Goal: Navigation & Orientation: Find specific page/section

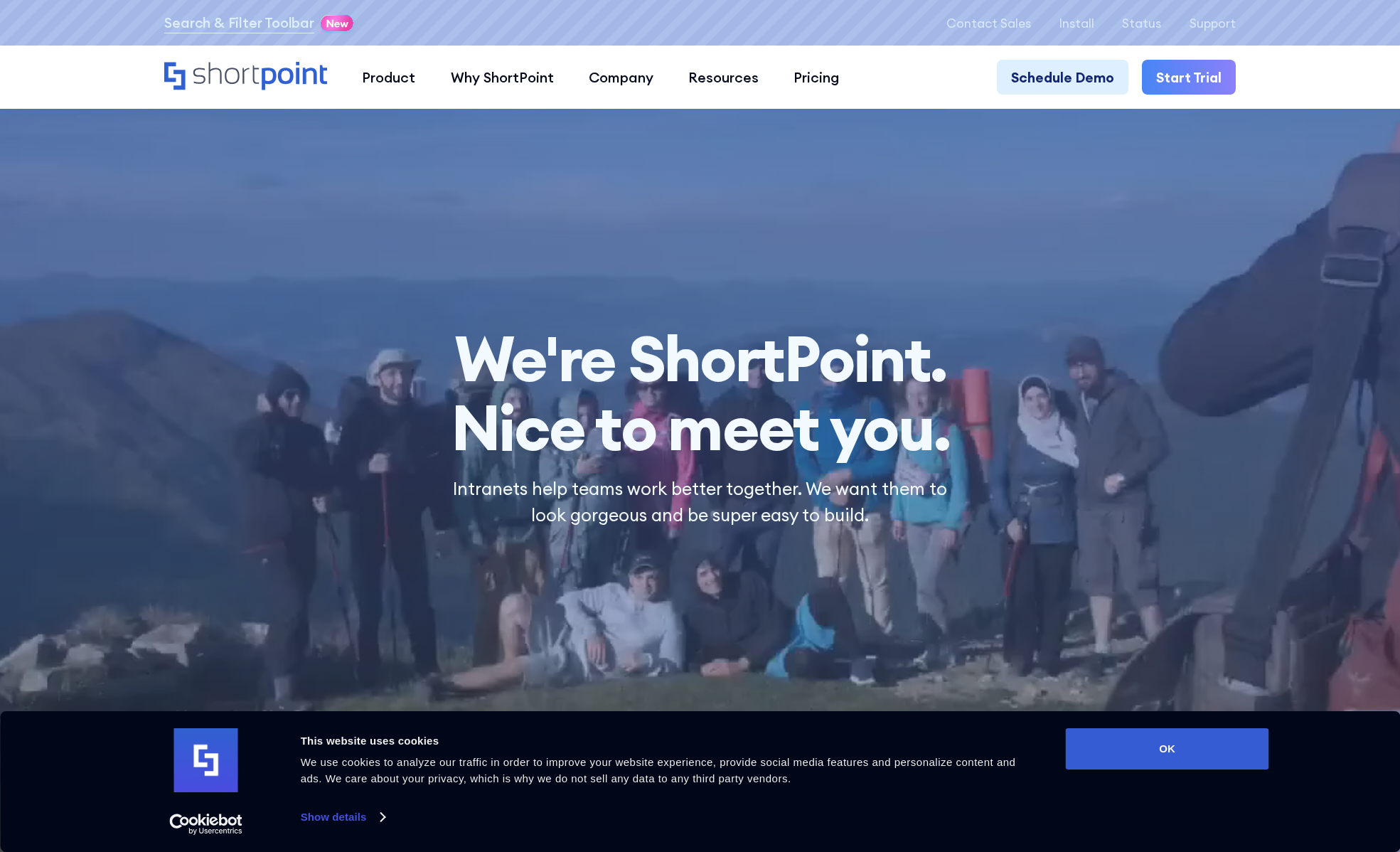
click at [329, 80] on div "Product works with SharePoint Microsoft Teams SAP Explore Templates Elements In…" at bounding box center [700, 77] width 1071 height 34
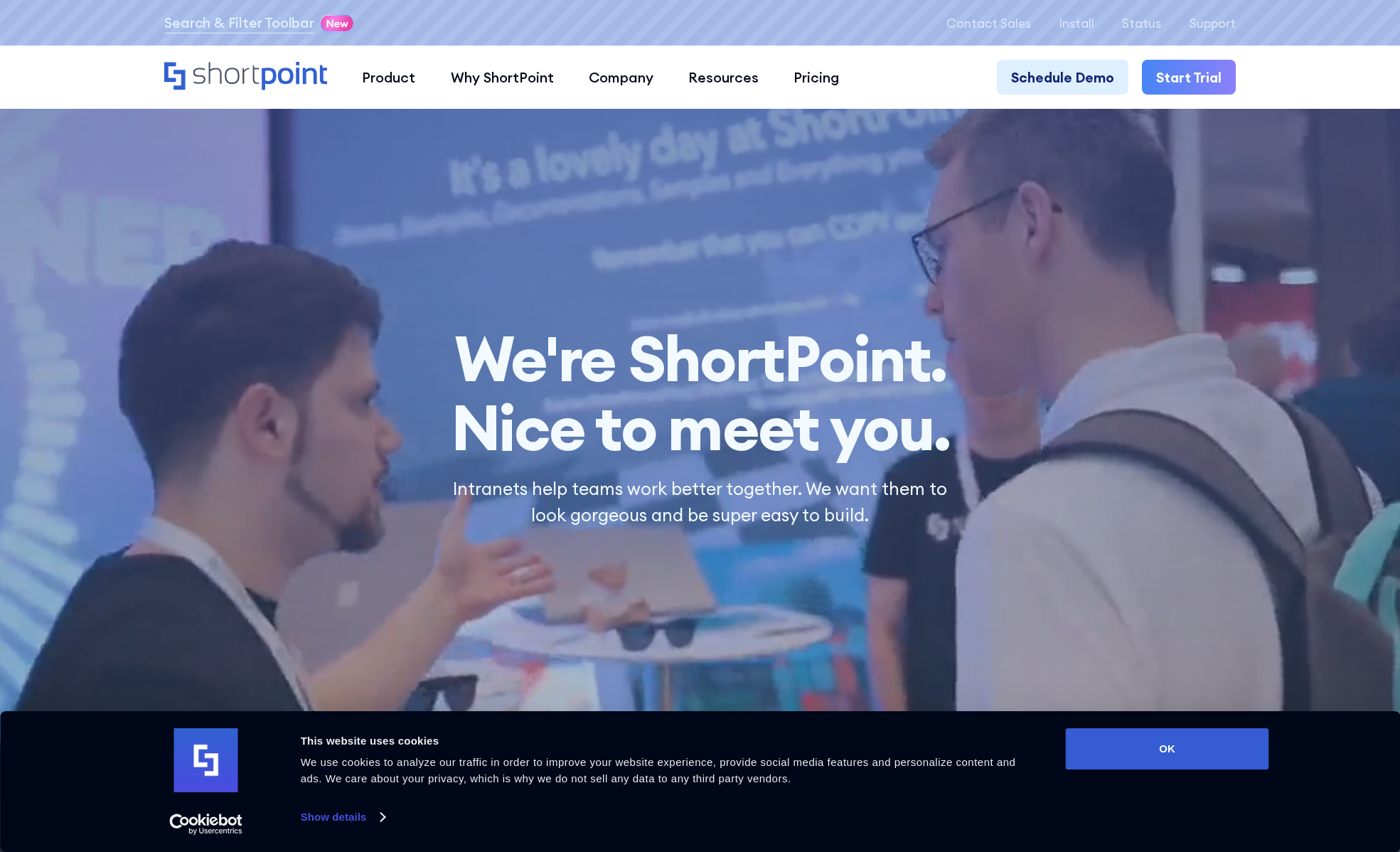
click at [298, 82] on icon "Home" at bounding box center [245, 76] width 163 height 28
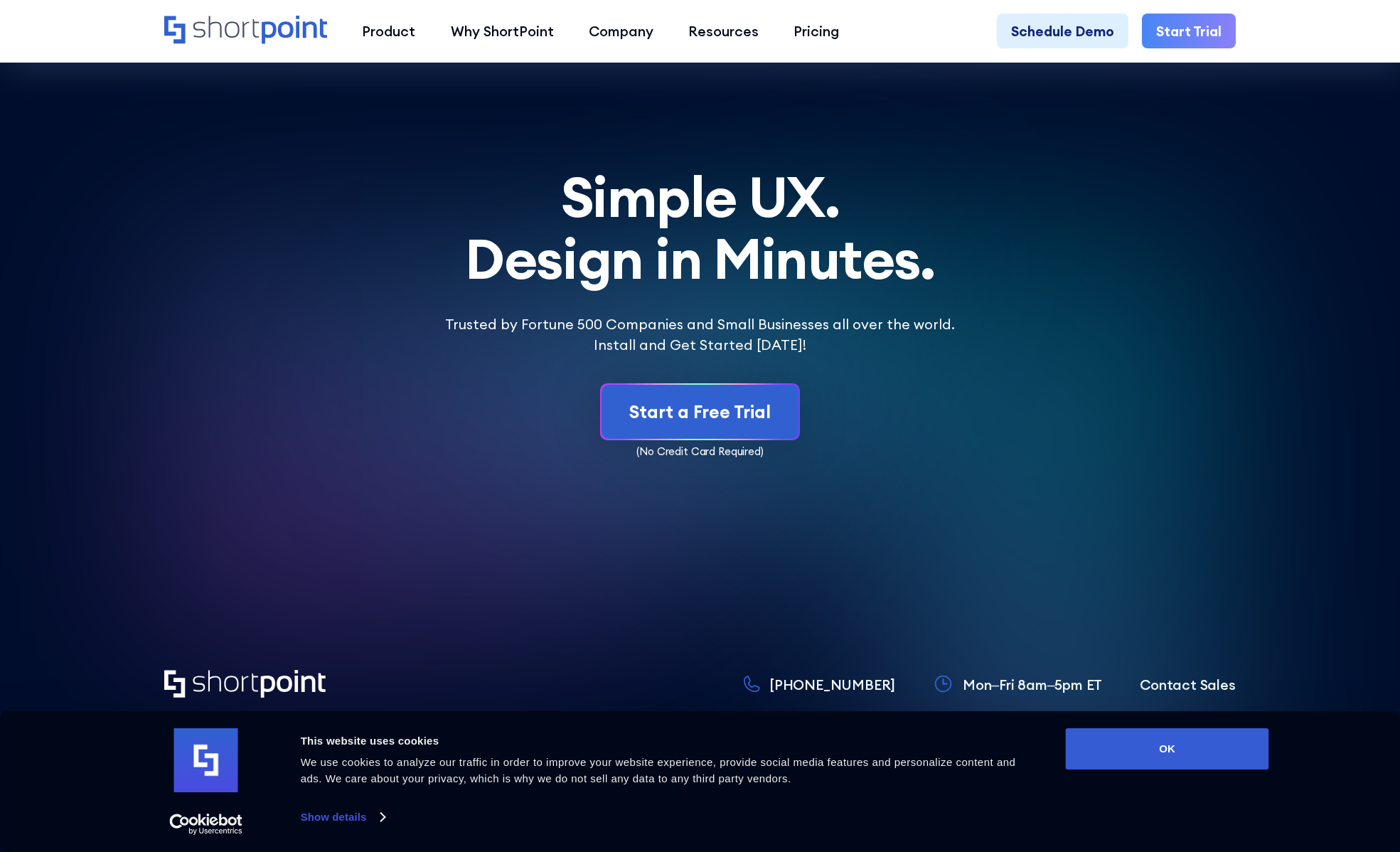
scroll to position [8635, 0]
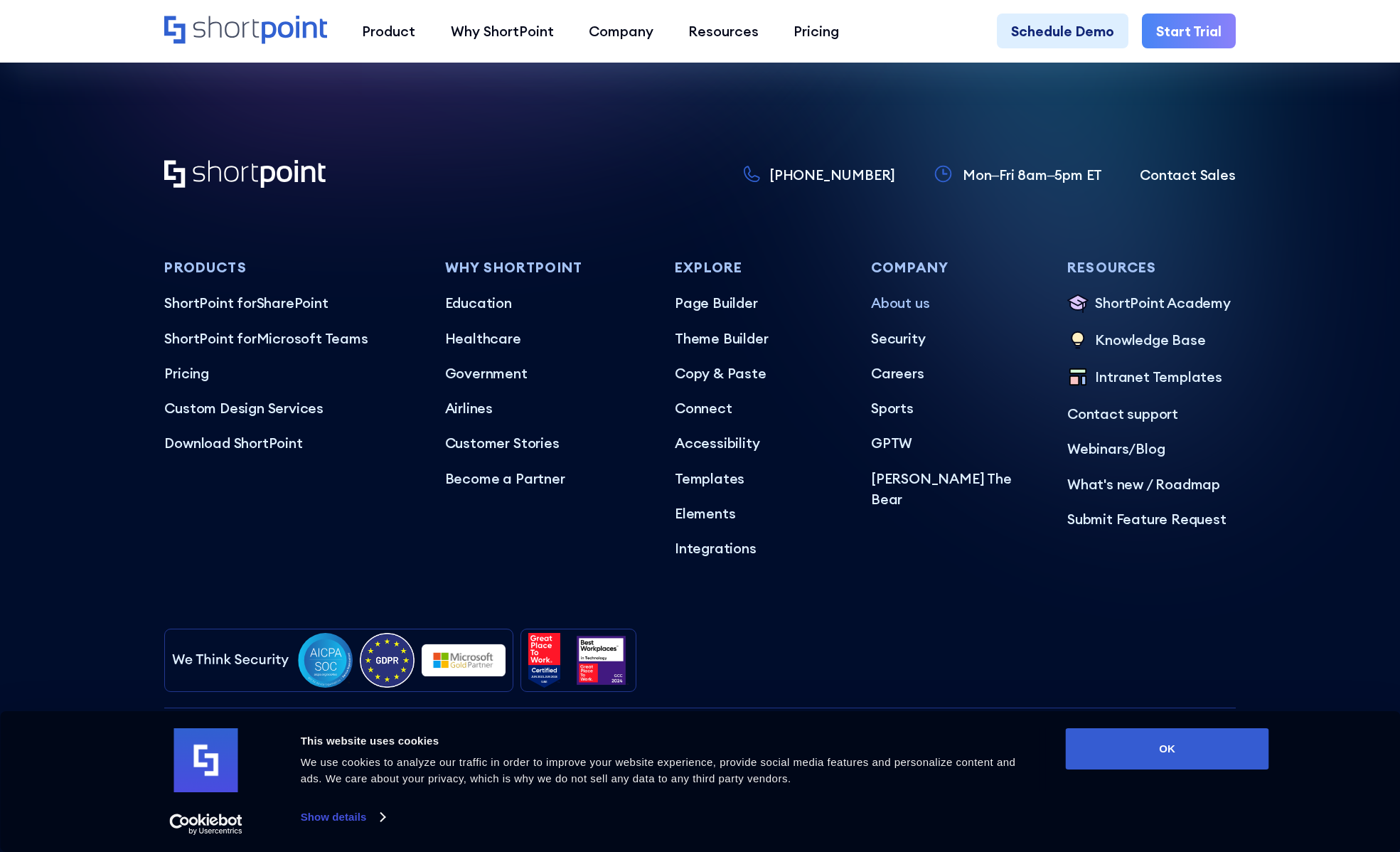
click at [912, 302] on p "About us" at bounding box center [956, 302] width 169 height 22
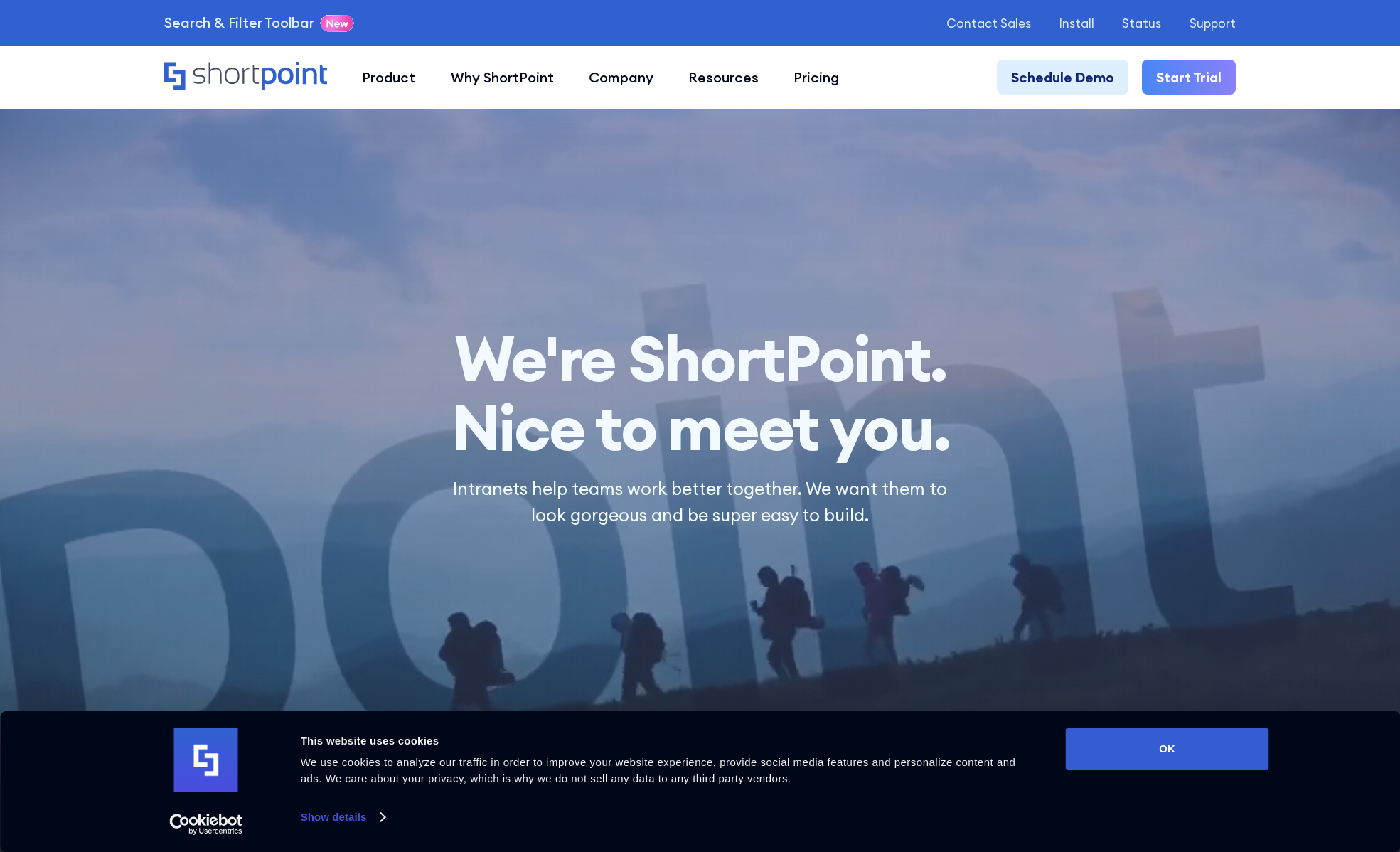
scroll to position [426, 0]
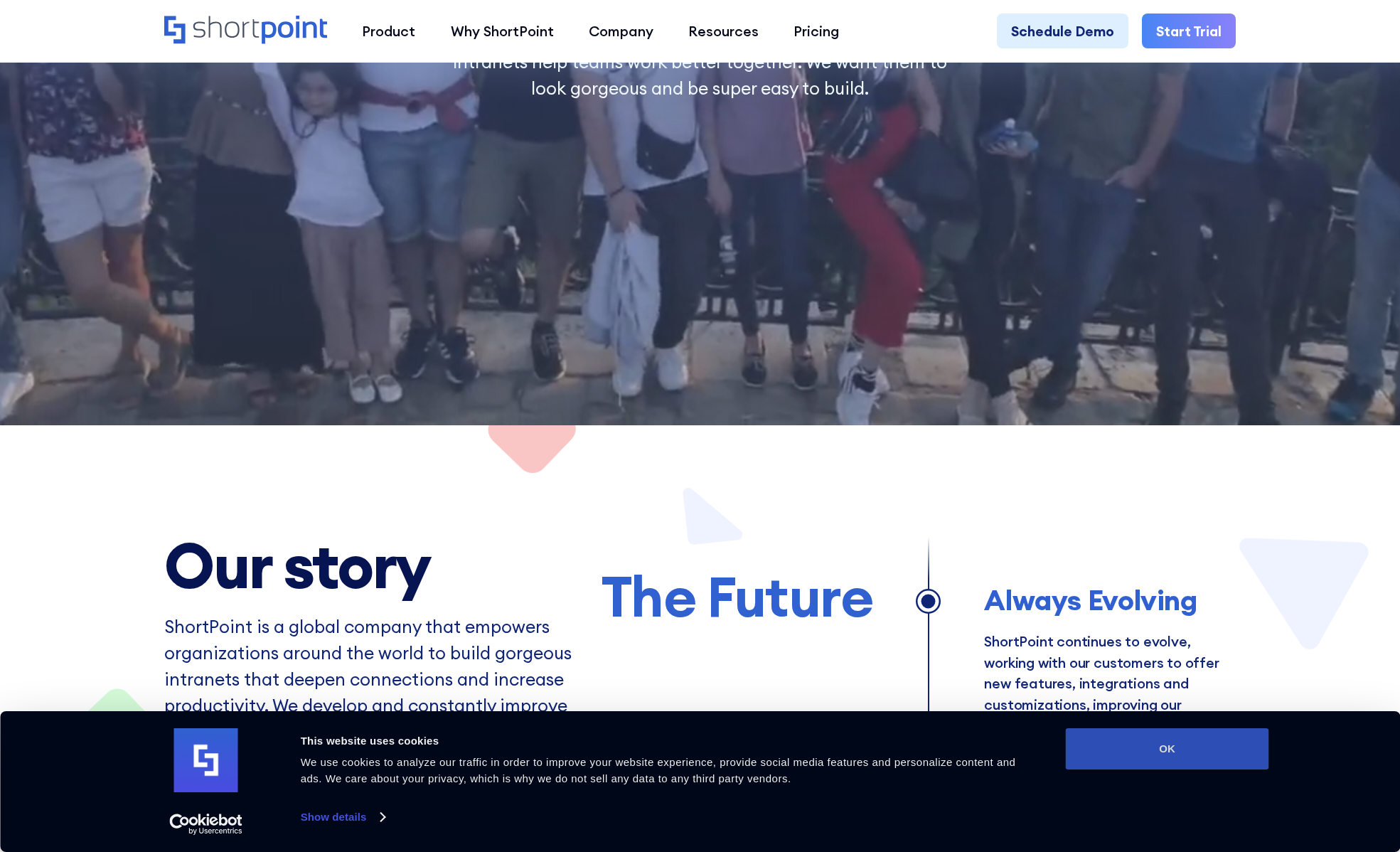
click at [1186, 741] on button "OK" at bounding box center [1168, 749] width 203 height 41
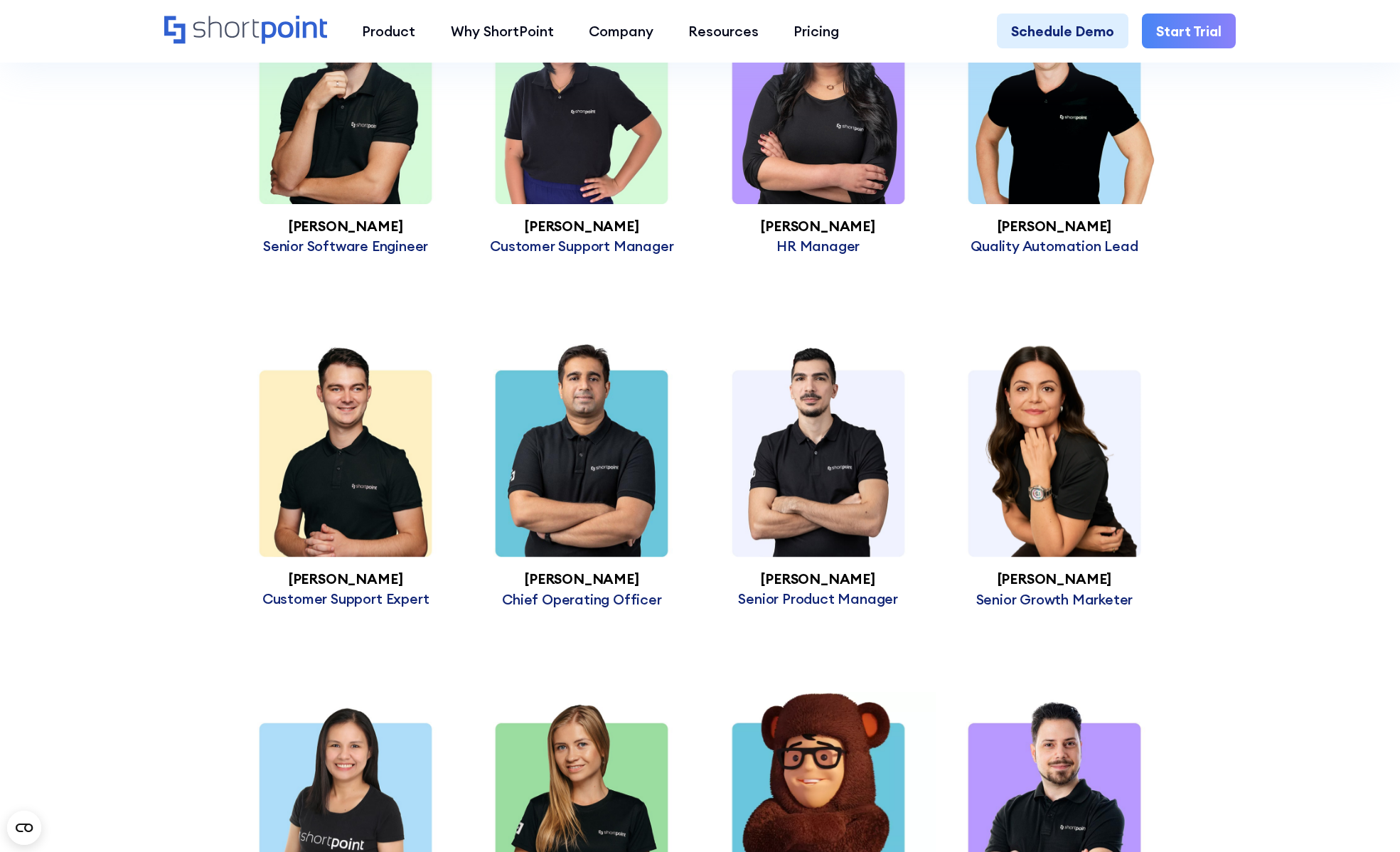
scroll to position [4851, 0]
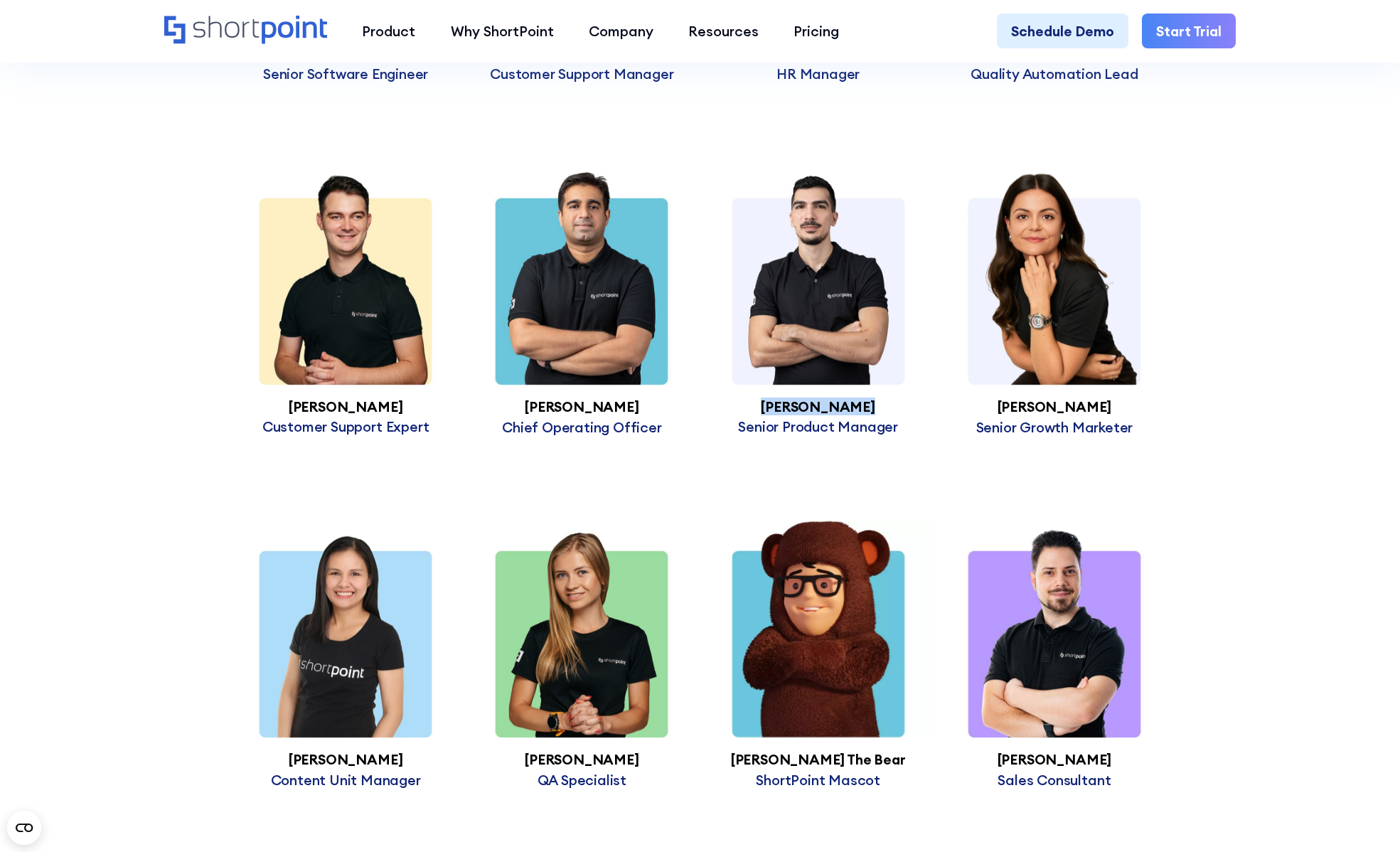
drag, startPoint x: 874, startPoint y: 437, endPoint x: 747, endPoint y: 438, distance: 127.0
click at [747, 414] on h3 "[PERSON_NAME]" at bounding box center [818, 407] width 236 height 16
copy h3 "[PERSON_NAME]"
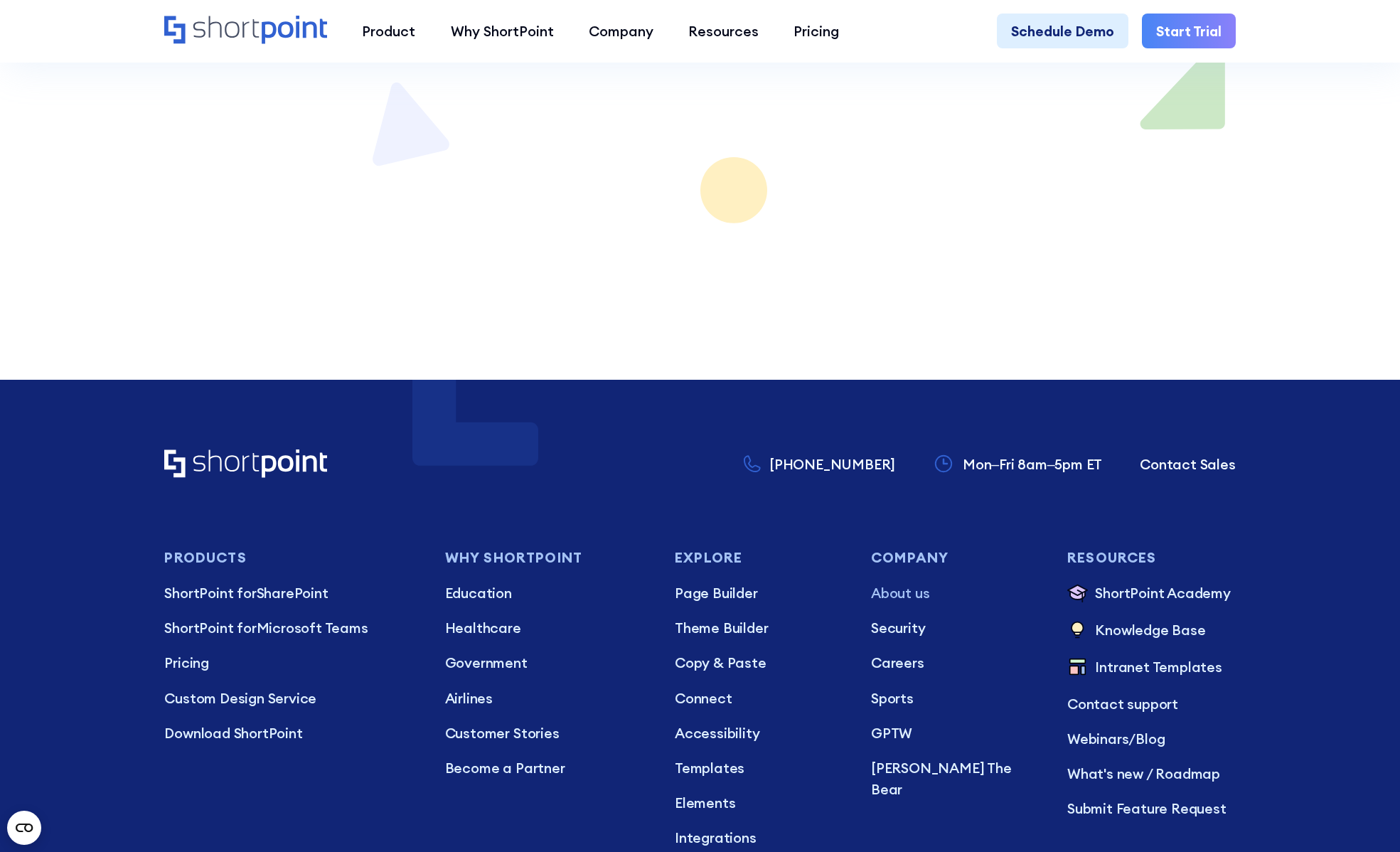
scroll to position [12747, 0]
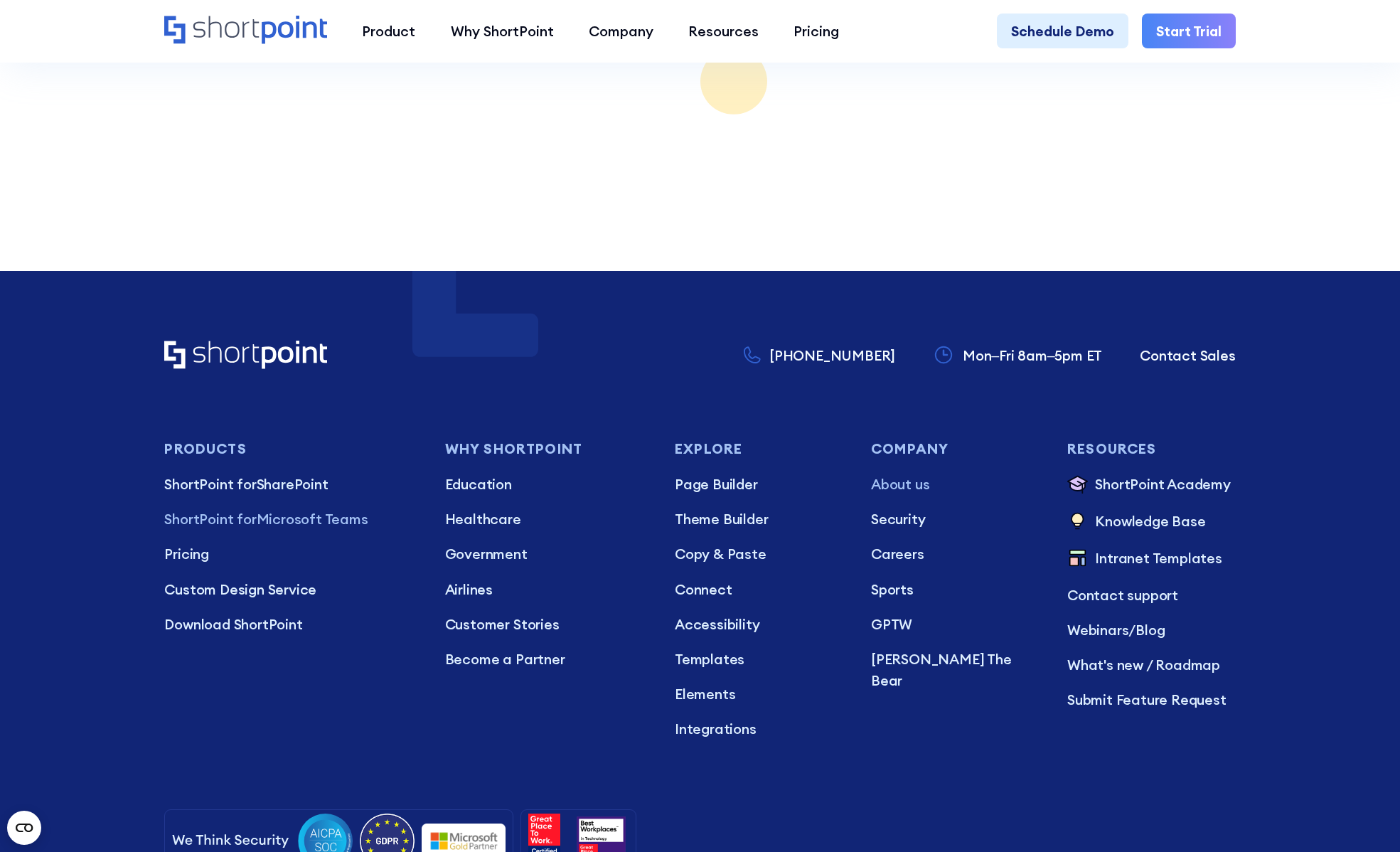
click at [288, 508] on p "ShortPoint for Microsoft Teams" at bounding box center [290, 519] width 252 height 22
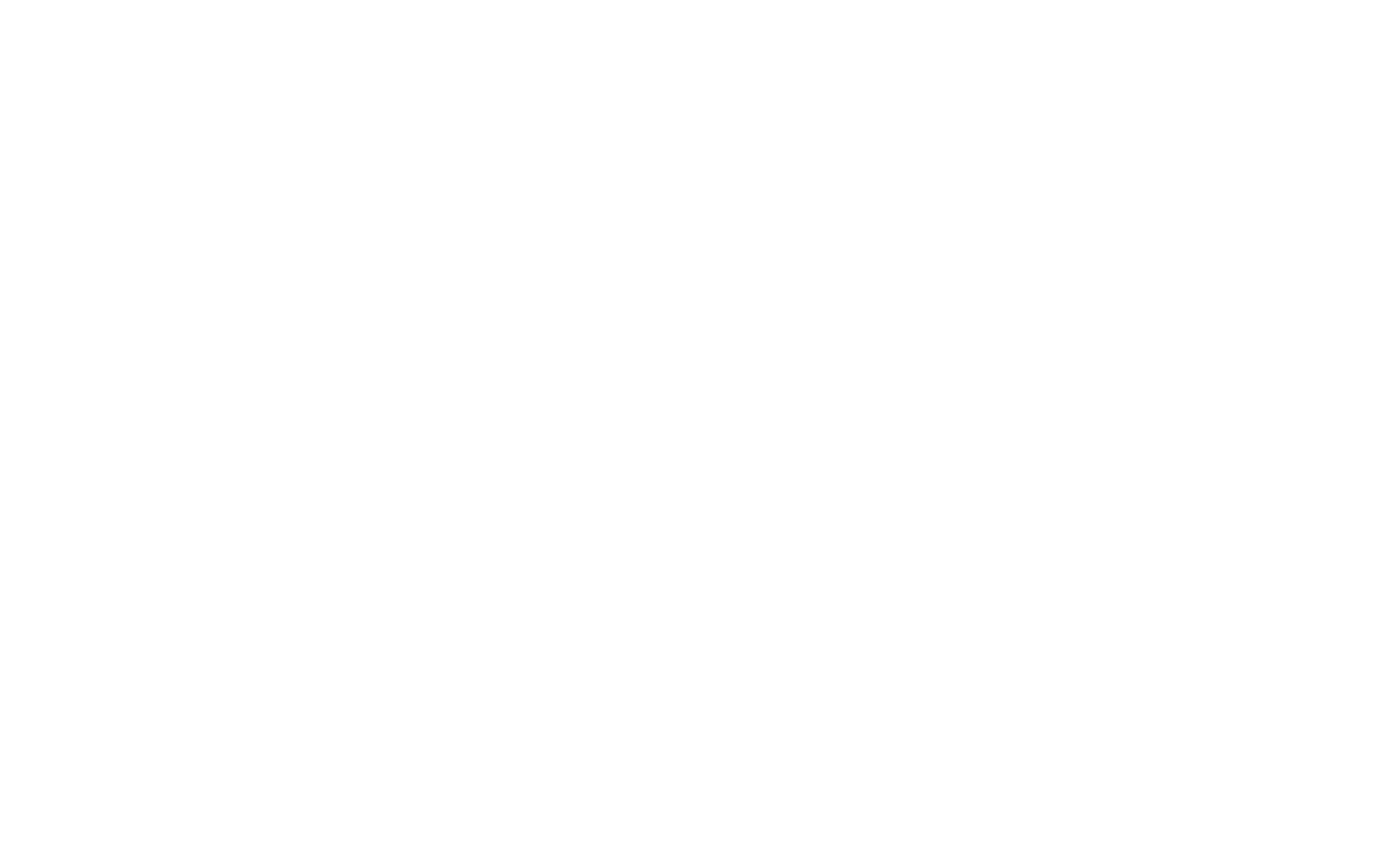
scroll to position [426, 0]
